Goal: Check status: Check status

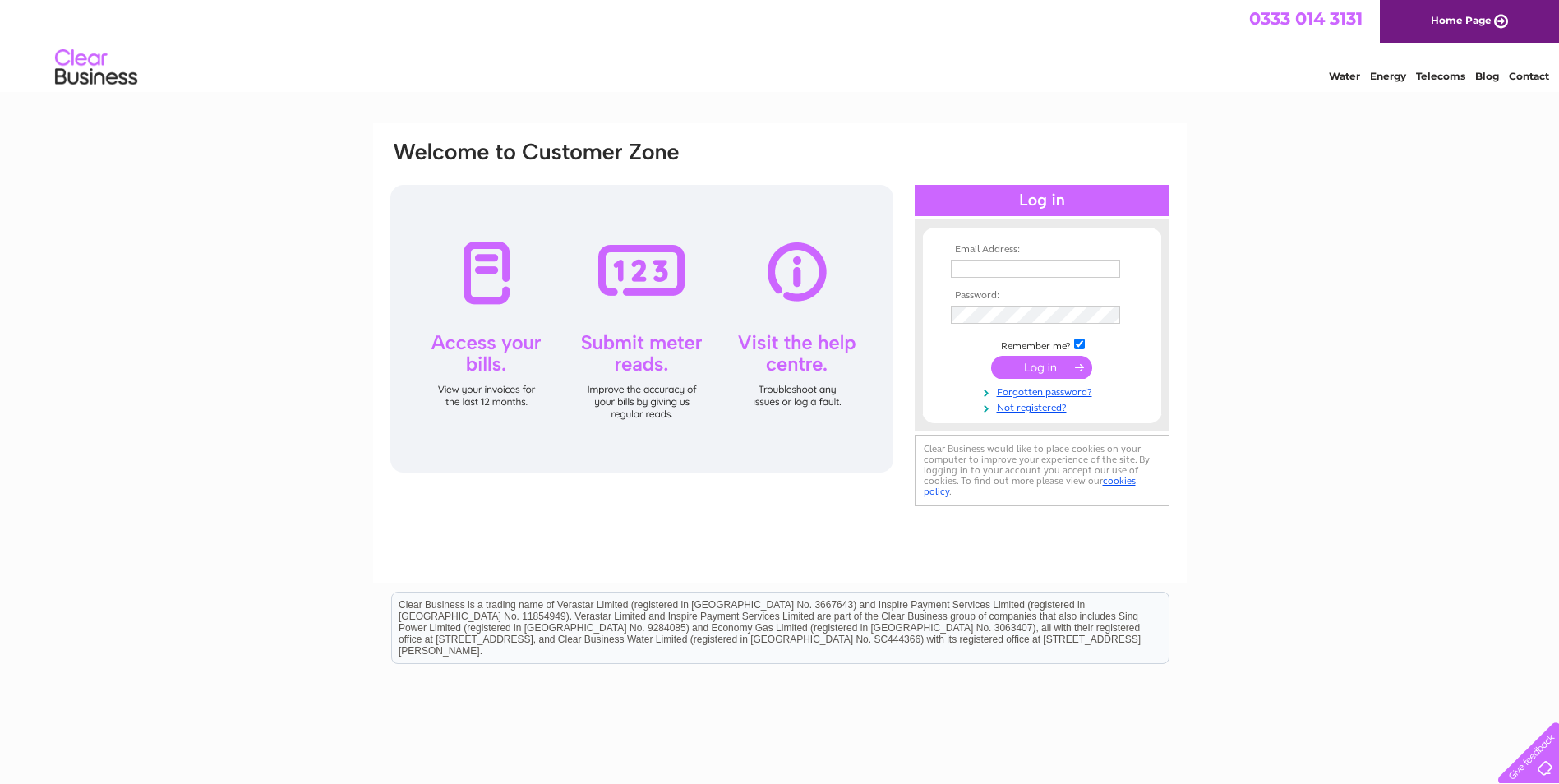
type input "ACCOUNTSPAYABLE@SHORTERMGROUP.COM"
click at [1042, 368] on input "submit" at bounding box center [1041, 367] width 101 height 23
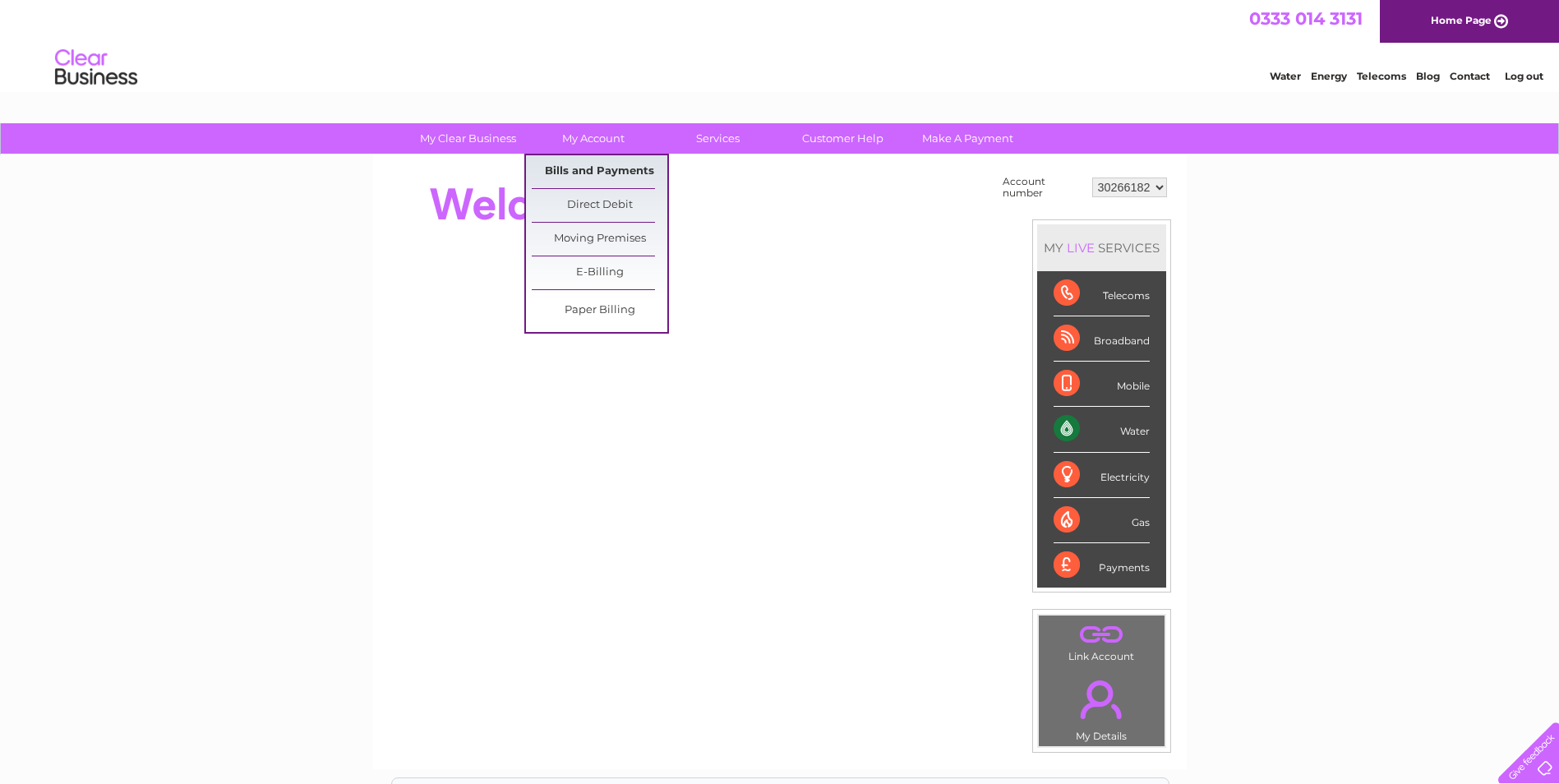
click at [579, 171] on link "Bills and Payments" at bounding box center [599, 172] width 136 height 33
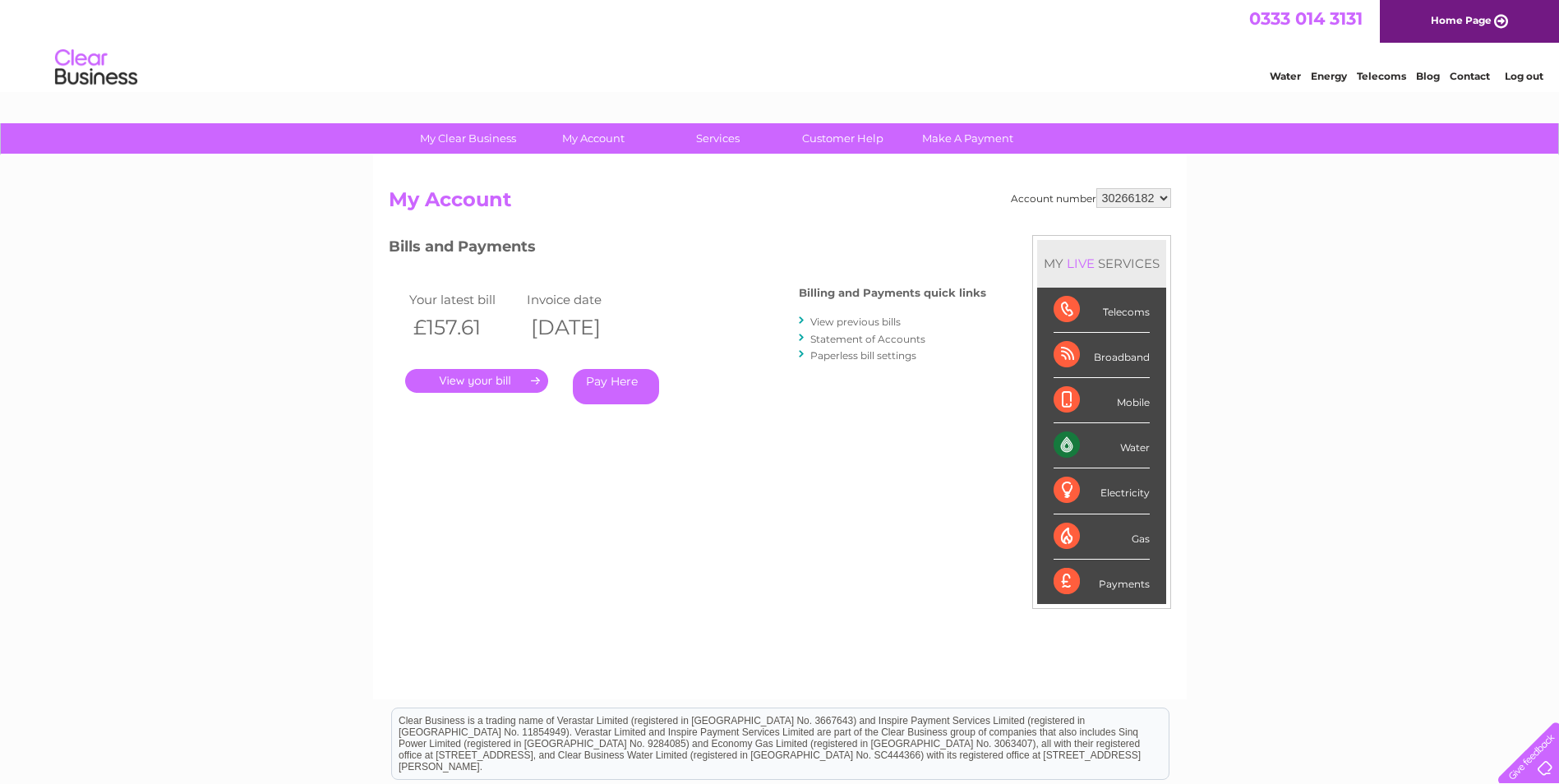
click at [870, 341] on link "Statement of Accounts" at bounding box center [867, 338] width 115 height 12
